Goal: Find specific page/section: Find specific page/section

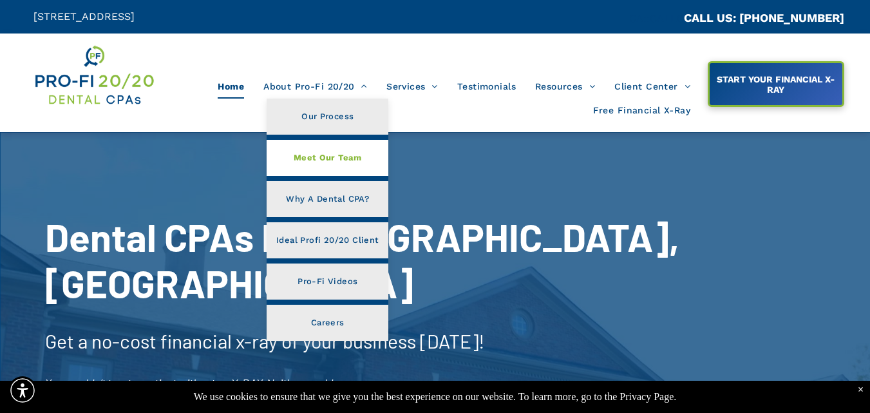
click at [341, 167] on link "Meet Our Team" at bounding box center [328, 158] width 122 height 36
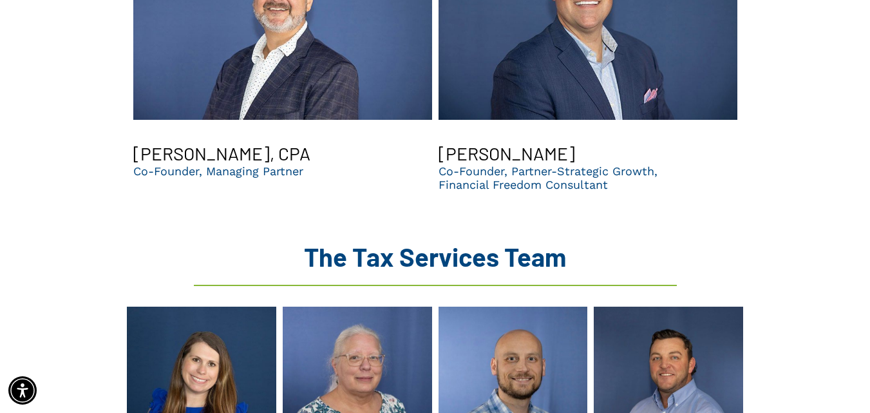
scroll to position [1373, 0]
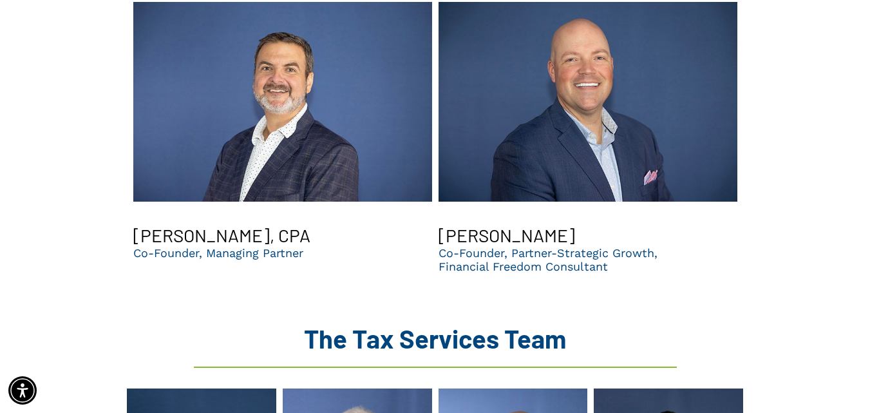
click at [357, 153] on link "Brent Saunier | CPA | Top dental accountants in GA" at bounding box center [282, 101] width 299 height 225
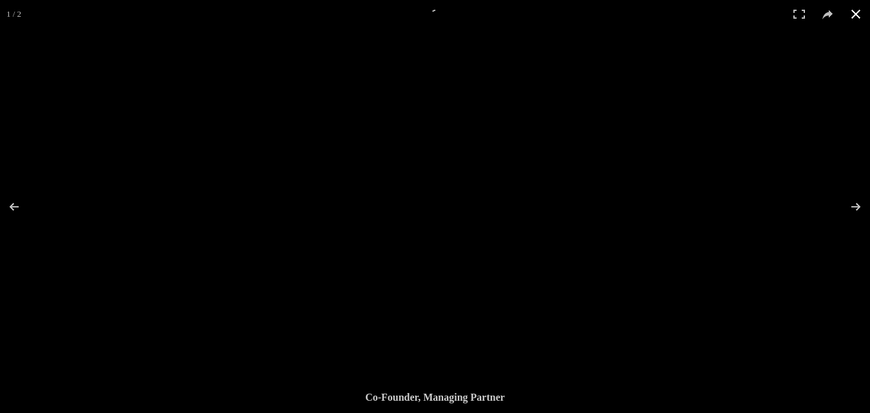
click at [856, 8] on button at bounding box center [855, 14] width 28 height 28
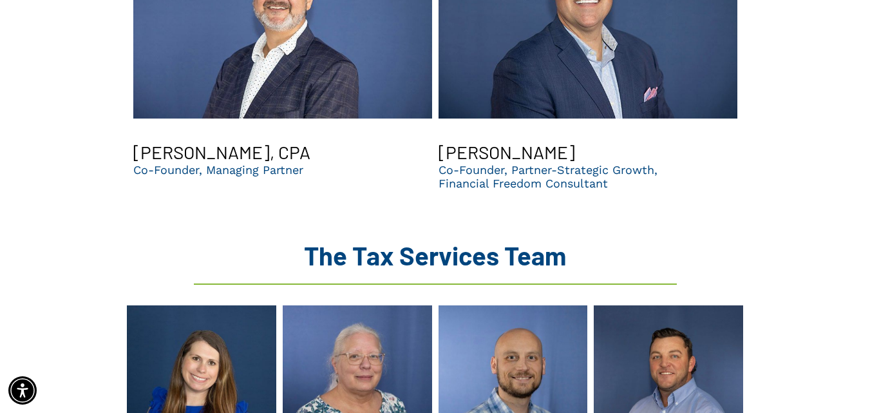
scroll to position [1717, 0]
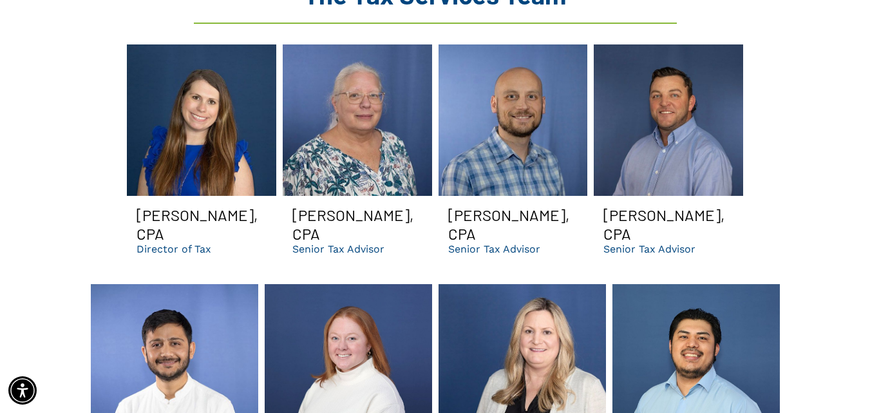
click at [505, 118] on link at bounding box center [512, 119] width 149 height 151
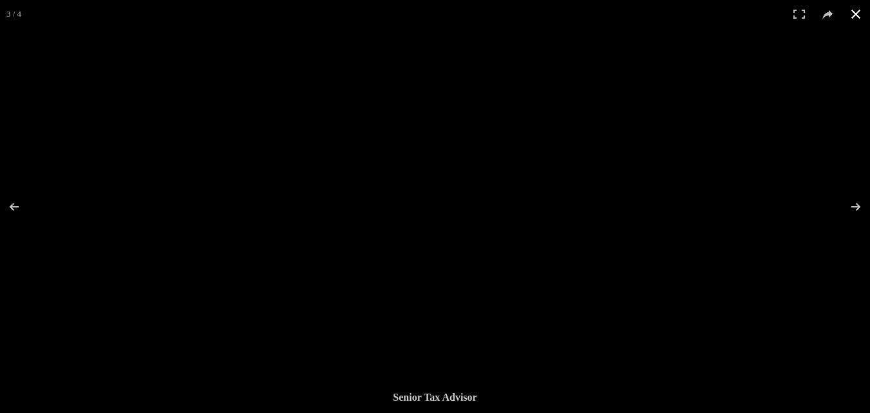
click at [856, 19] on button at bounding box center [855, 14] width 28 height 28
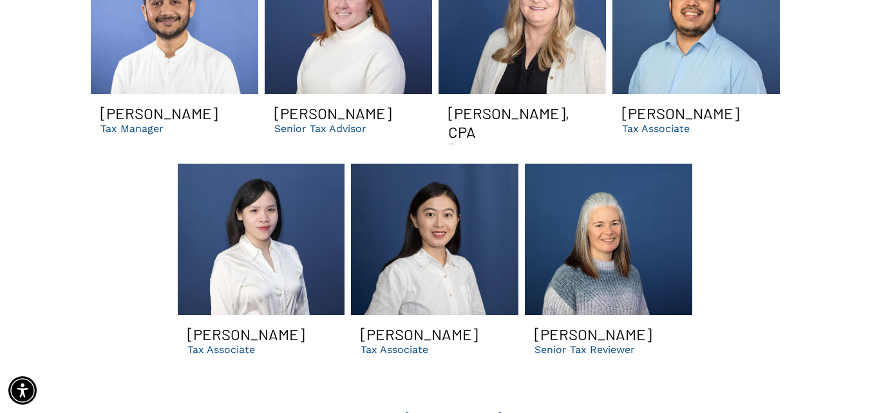
scroll to position [2060, 0]
